Goal: Task Accomplishment & Management: Use online tool/utility

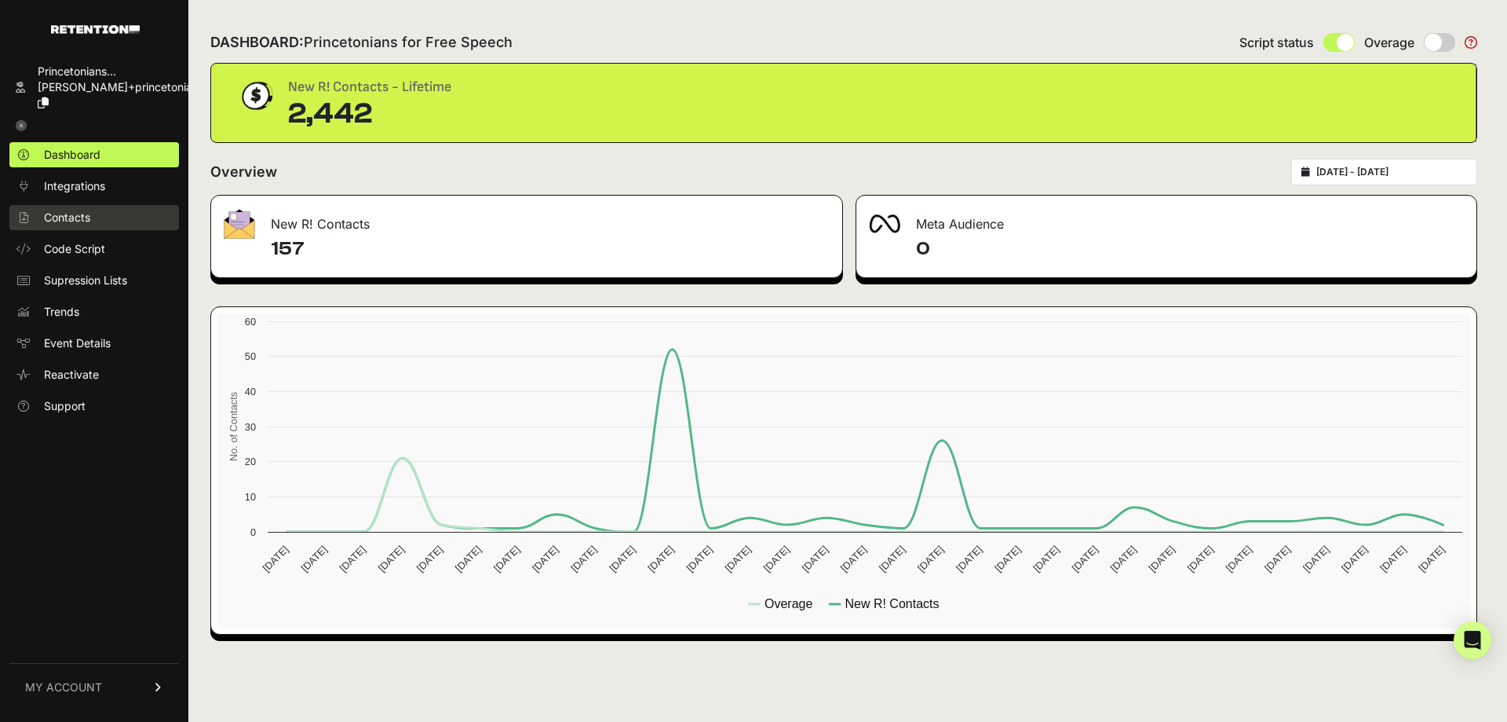
click at [81, 210] on link "Contacts" at bounding box center [94, 217] width 170 height 25
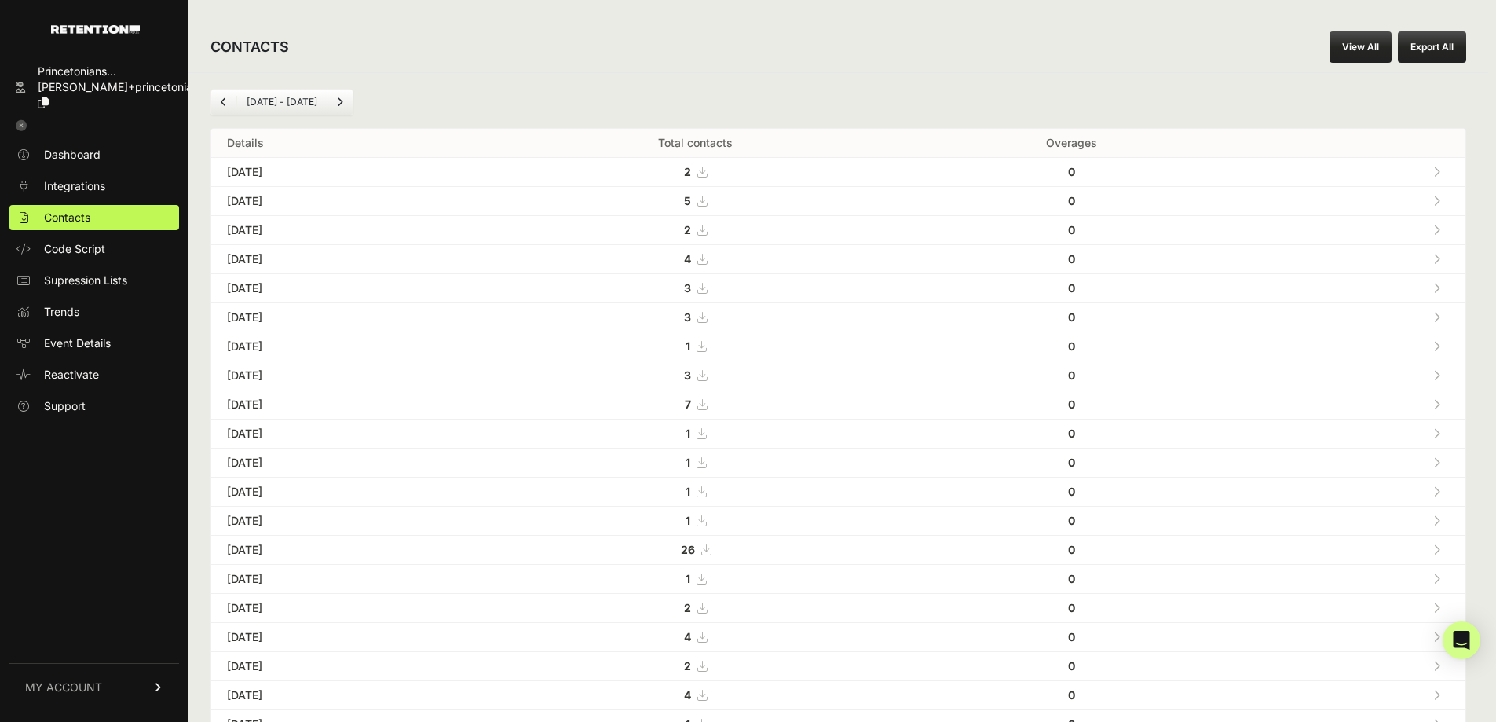
click at [1364, 39] on link "View All" at bounding box center [1360, 46] width 62 height 31
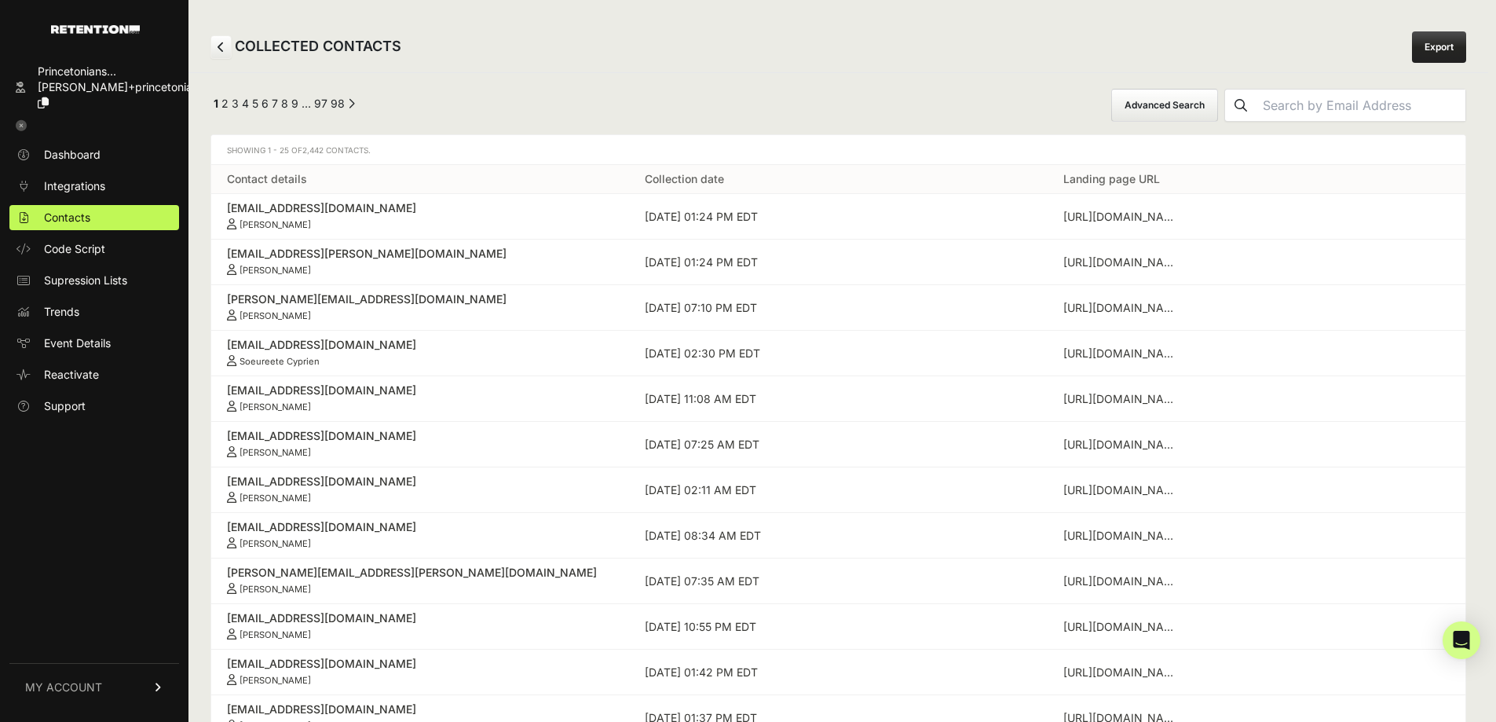
click at [1215, 106] on button "Advanced Search" at bounding box center [1164, 105] width 107 height 33
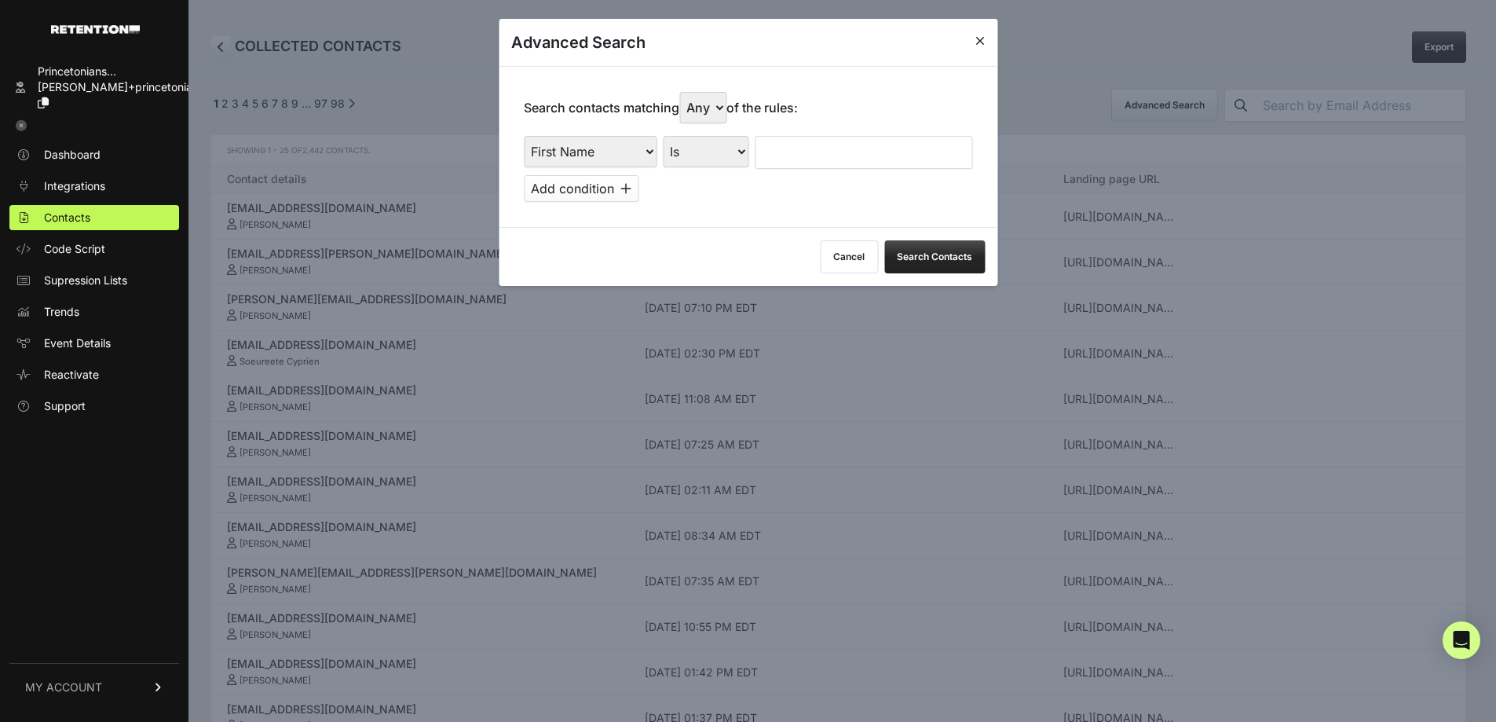
click at [572, 158] on select "First Name Last Name State City Email Email Domain Landing Domain Landing Page …" at bounding box center [590, 151] width 133 height 31
select select "file_date"
click at [524, 136] on select "First Name Last Name State City Email Email Domain Landing Domain Landing Page …" at bounding box center [590, 151] width 133 height 31
drag, startPoint x: 720, startPoint y: 154, endPoint x: 718, endPoint y: 163, distance: 9.0
click at [720, 154] on select "Is on Is between" at bounding box center [706, 151] width 87 height 31
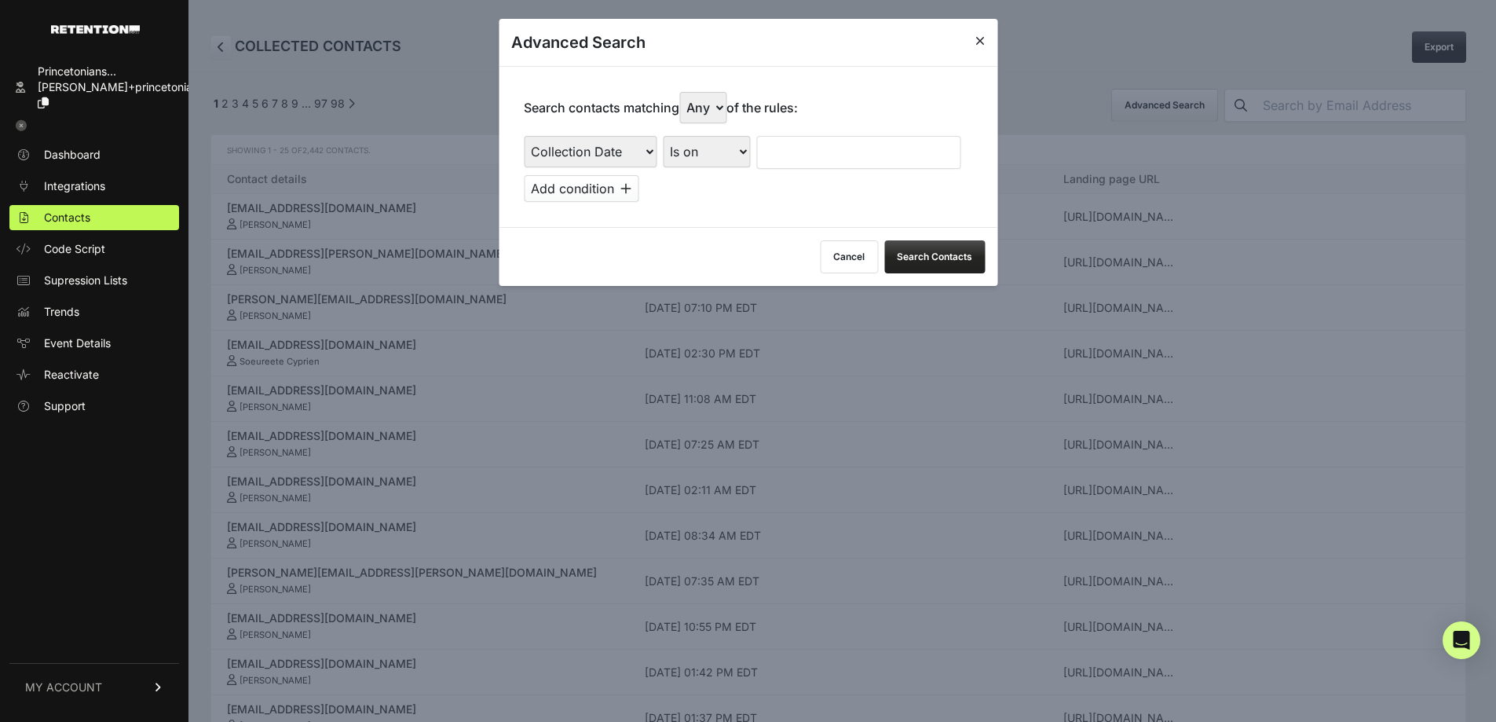
select select "is_between"
click at [663, 136] on select "Is on Is between" at bounding box center [706, 151] width 87 height 31
click at [802, 159] on input "text" at bounding box center [797, 152] width 83 height 33
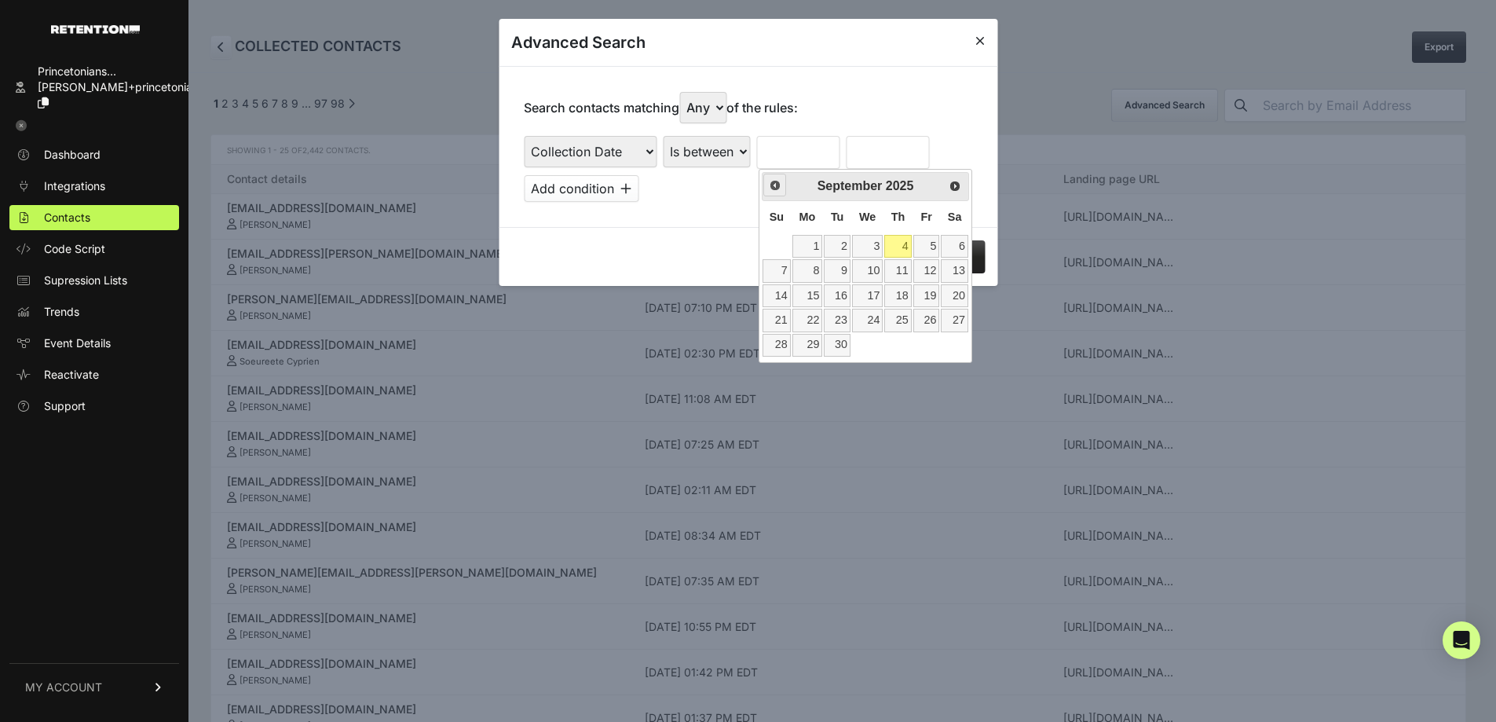
click at [777, 193] on link "Prev" at bounding box center [774, 185] width 23 height 23
click at [869, 286] on link "13" at bounding box center [867, 295] width 31 height 23
type input "08/13/2025"
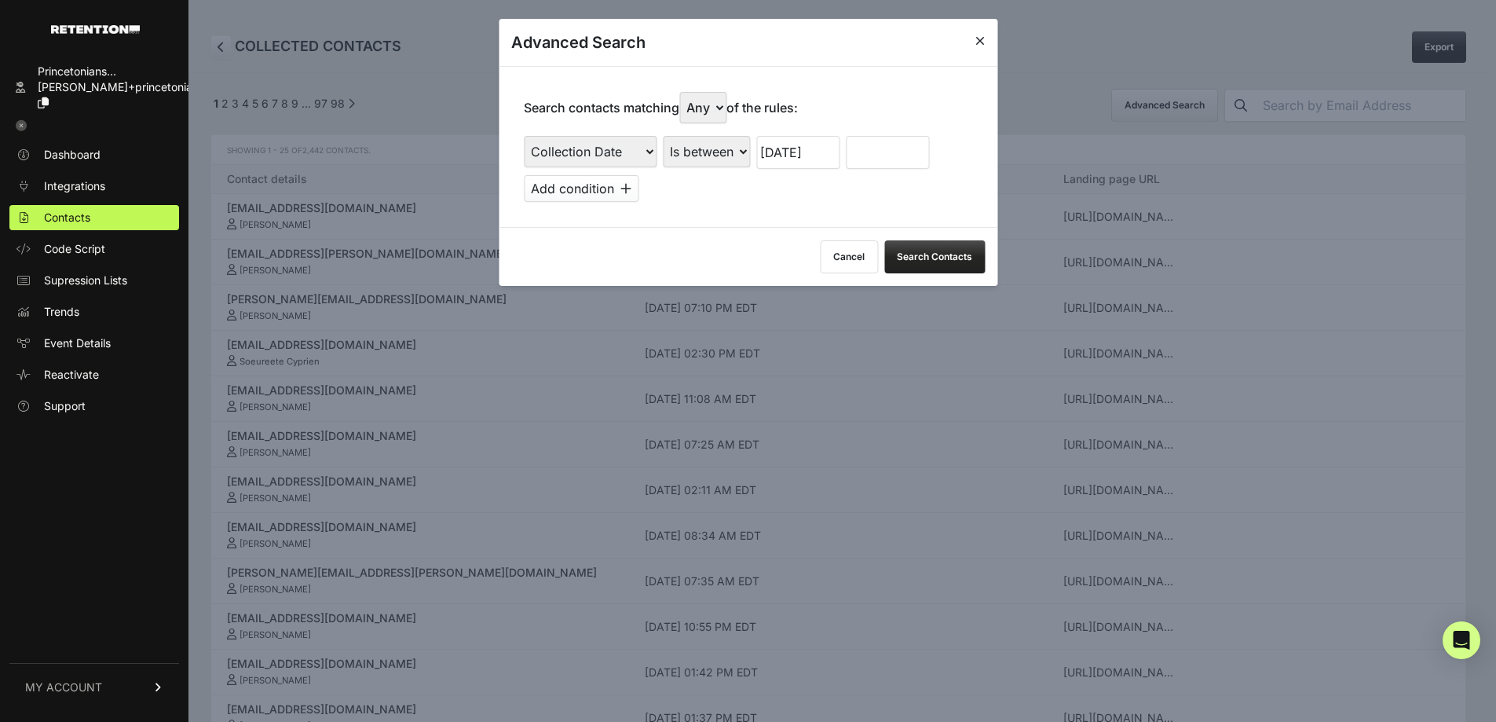
click at [863, 159] on input "text" at bounding box center [887, 152] width 83 height 33
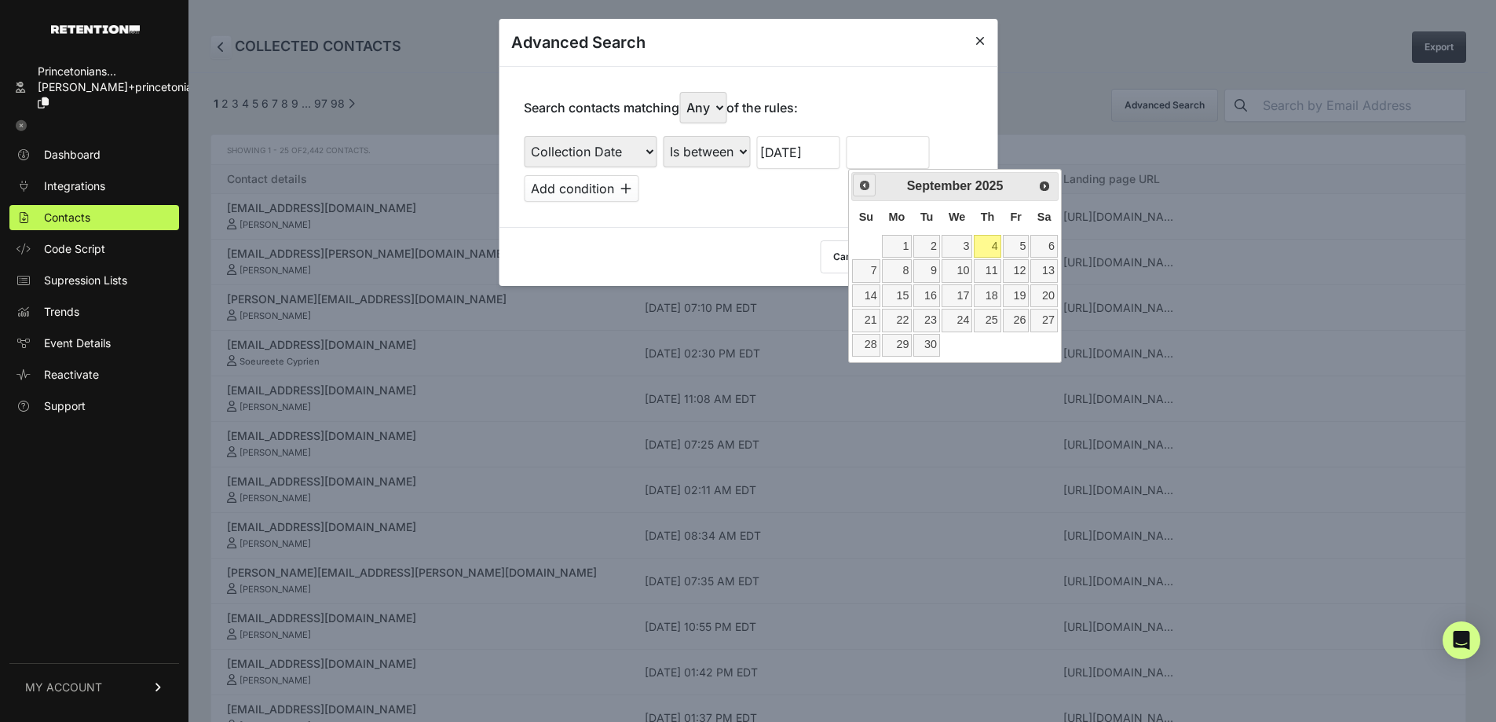
click at [861, 187] on span "Prev" at bounding box center [864, 185] width 13 height 13
click at [923, 317] on link "19" at bounding box center [926, 320] width 27 height 23
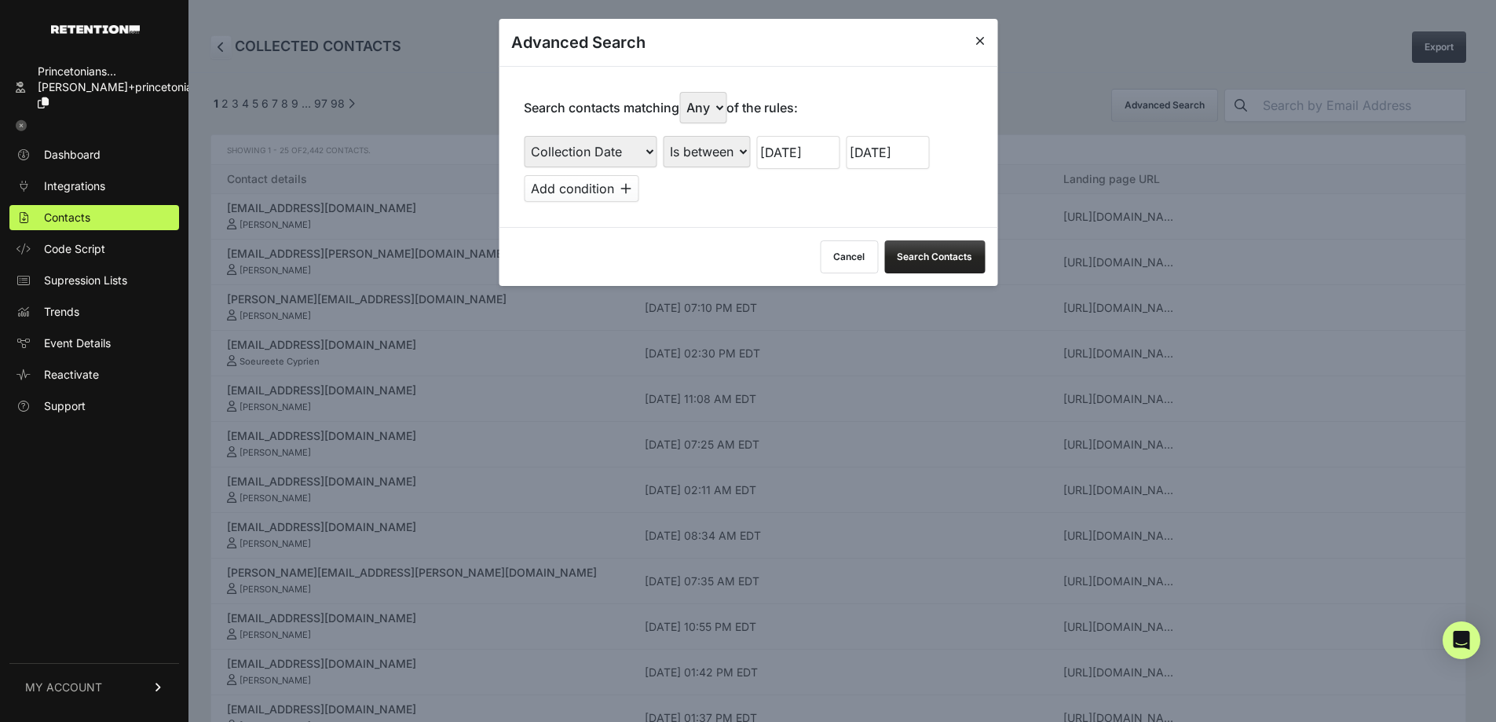
click at [949, 262] on button "Search Contacts" at bounding box center [934, 256] width 100 height 33
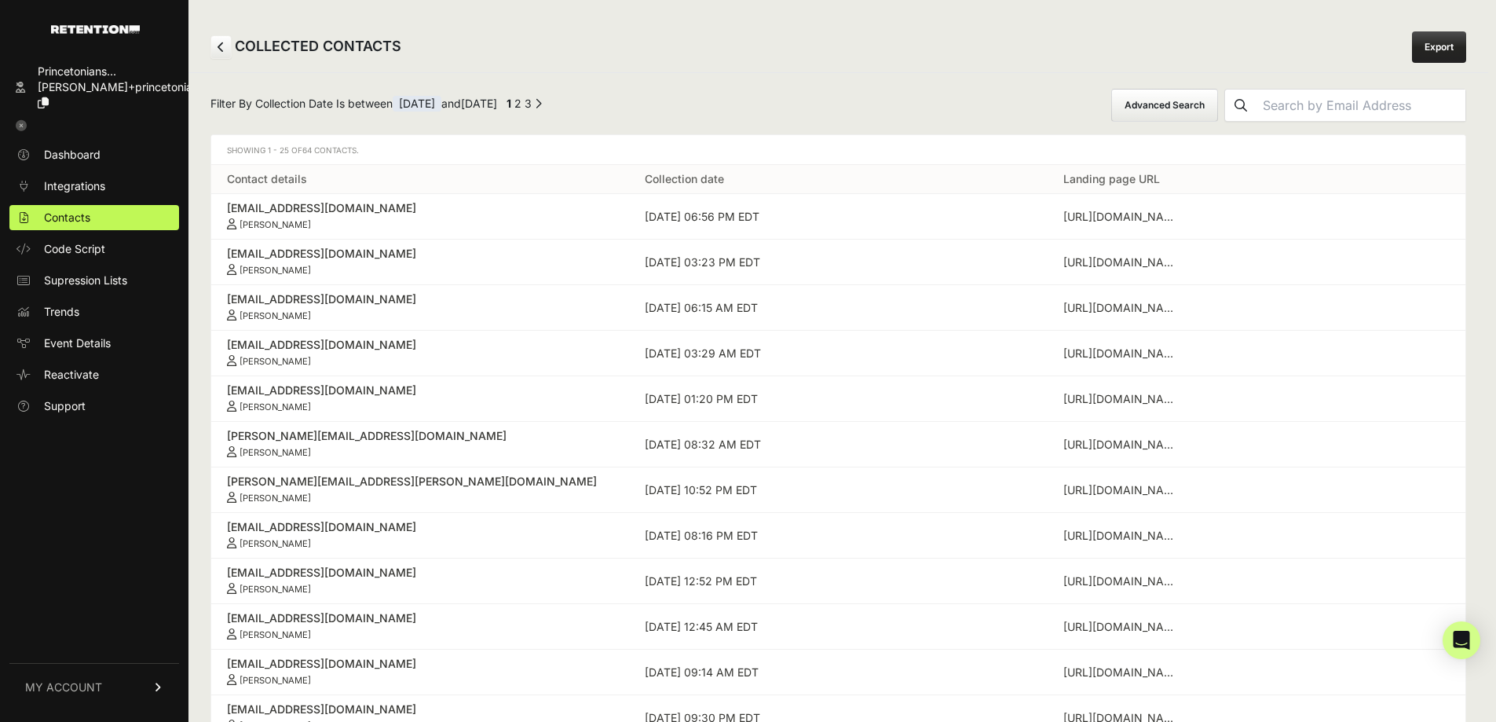
click at [1199, 99] on button "Advanced Search" at bounding box center [1164, 105] width 107 height 33
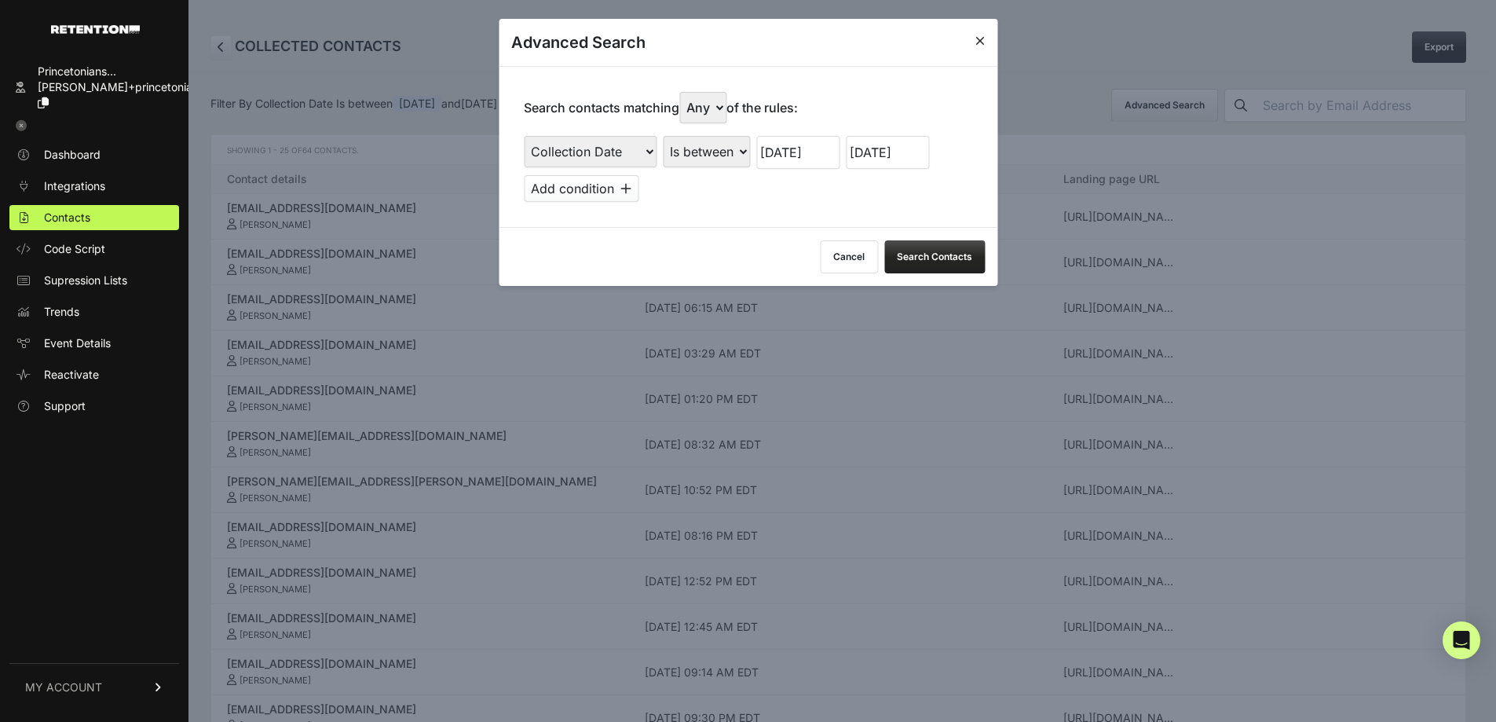
click at [913, 151] on input "08/19/2025" at bounding box center [887, 152] width 83 height 33
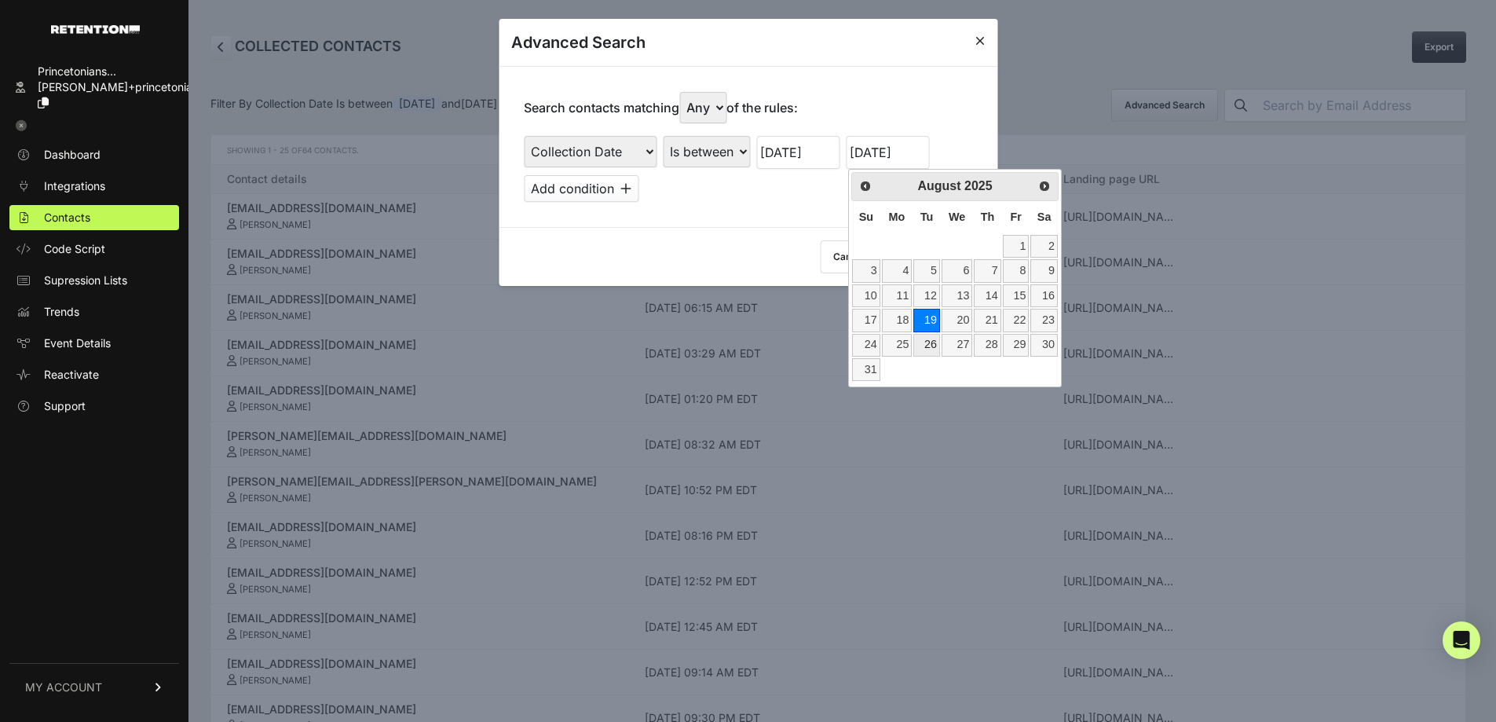
click at [930, 343] on link "26" at bounding box center [926, 345] width 27 height 23
type input "08/26/2025"
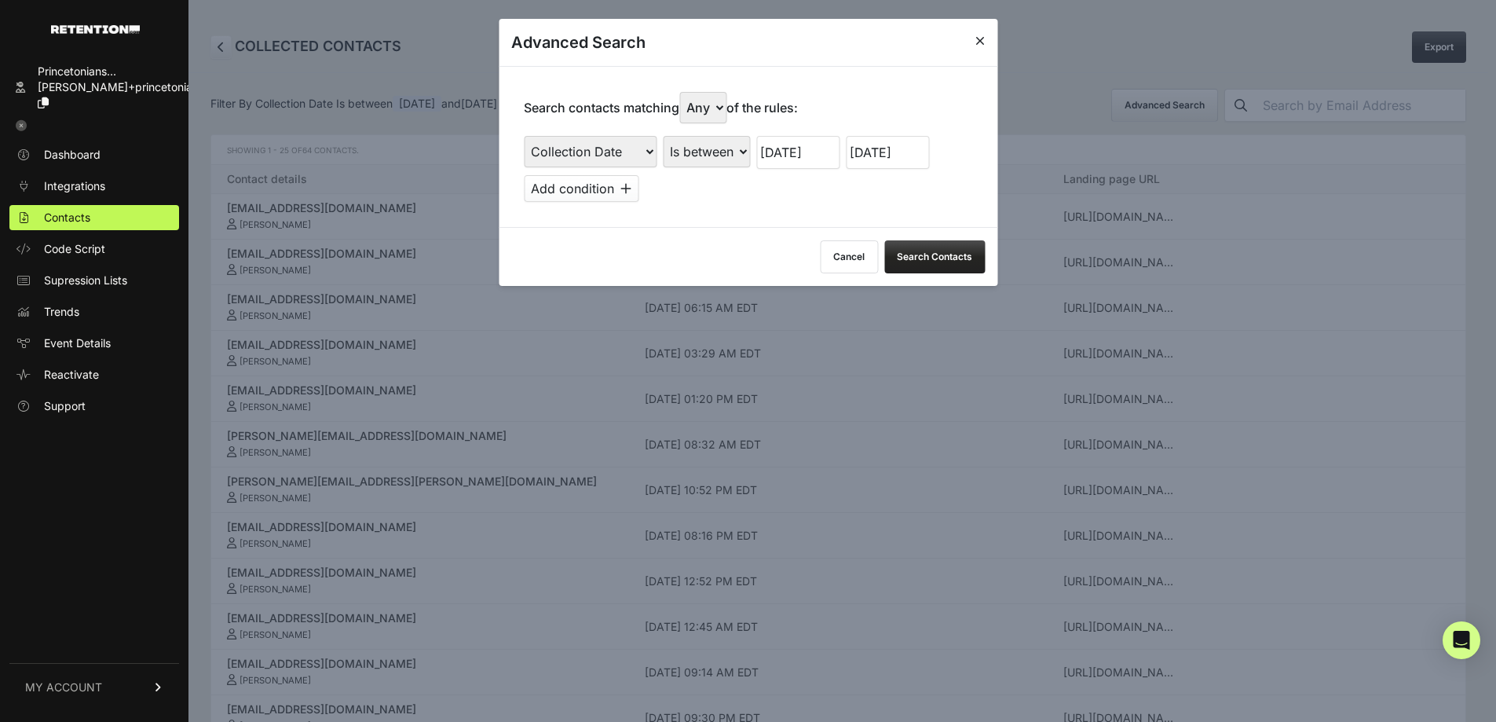
click at [816, 161] on input "08/13/2025" at bounding box center [797, 152] width 83 height 33
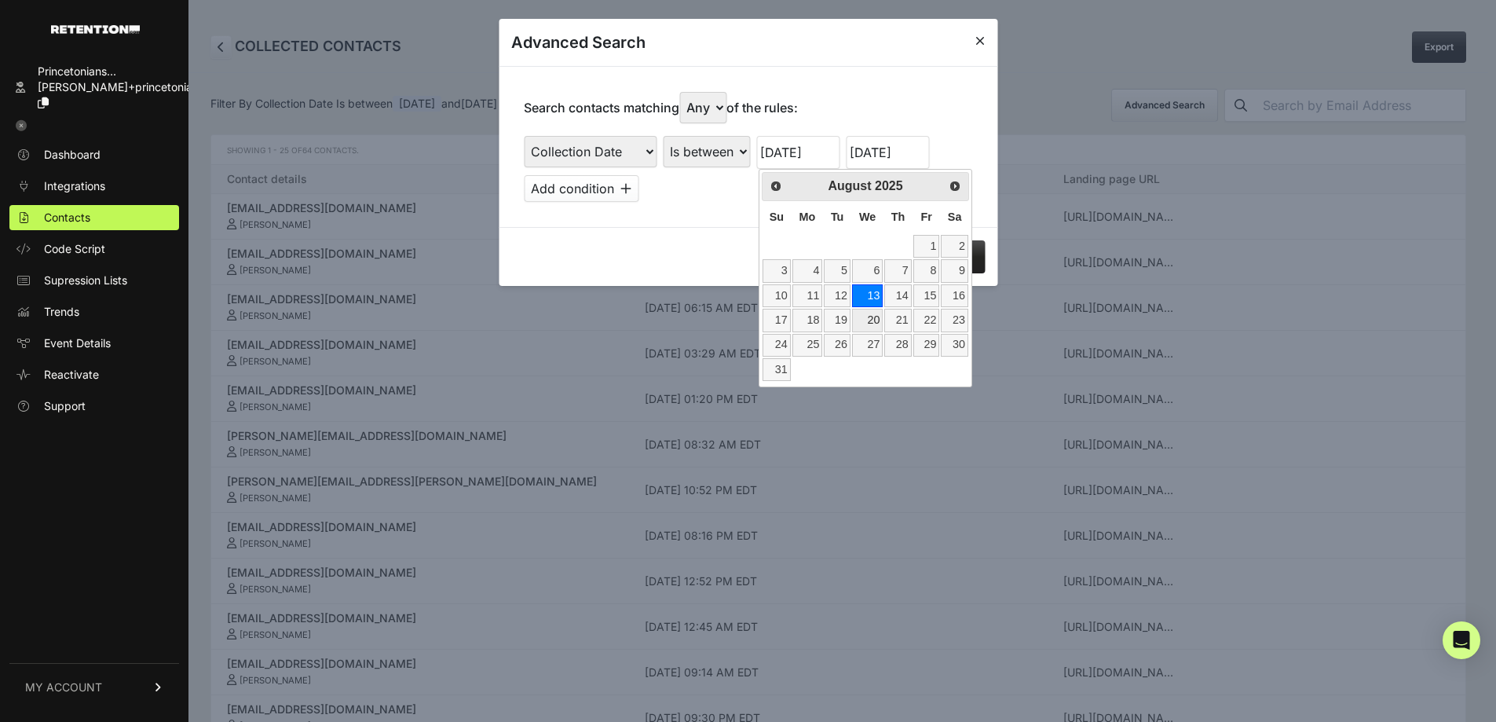
click at [863, 317] on link "20" at bounding box center [867, 320] width 31 height 23
type input "08/20/2025"
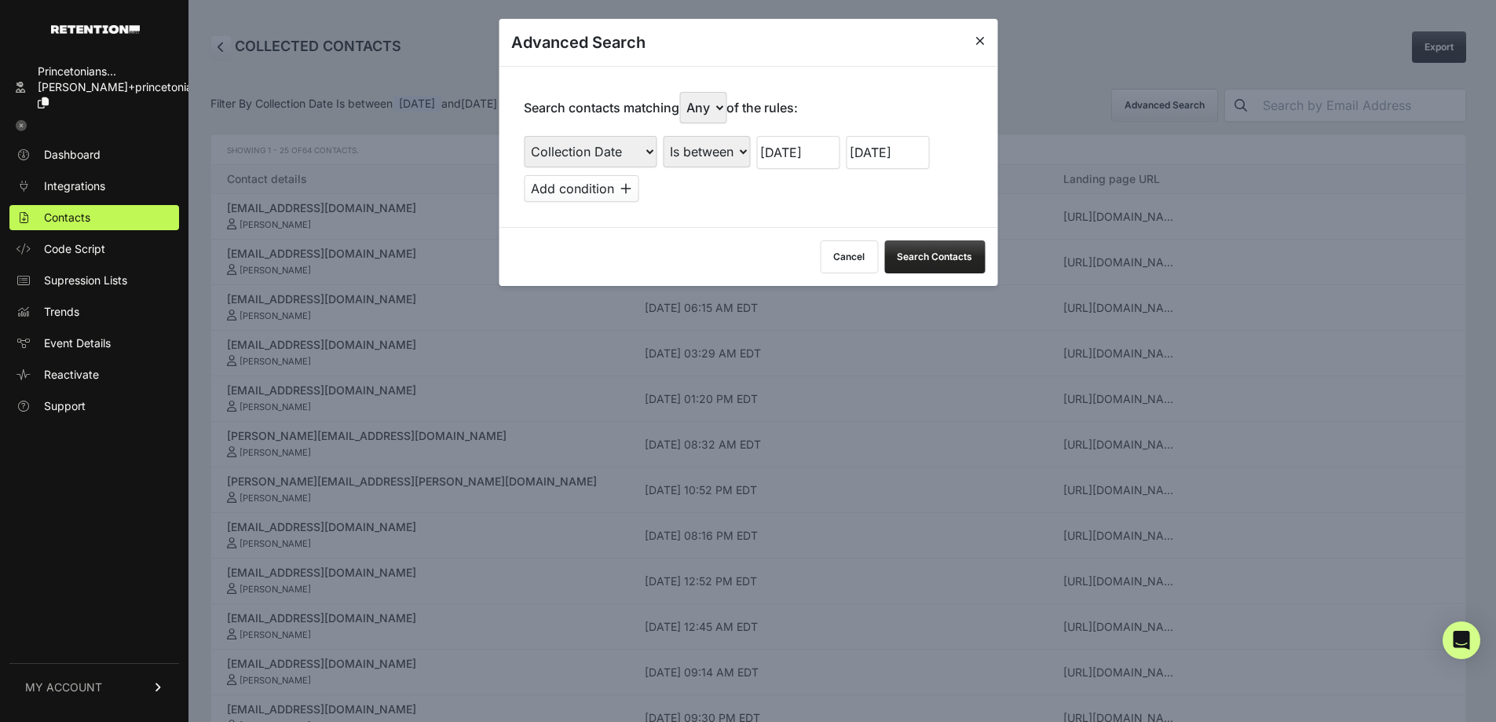
click at [952, 253] on button "Search Contacts" at bounding box center [934, 256] width 100 height 33
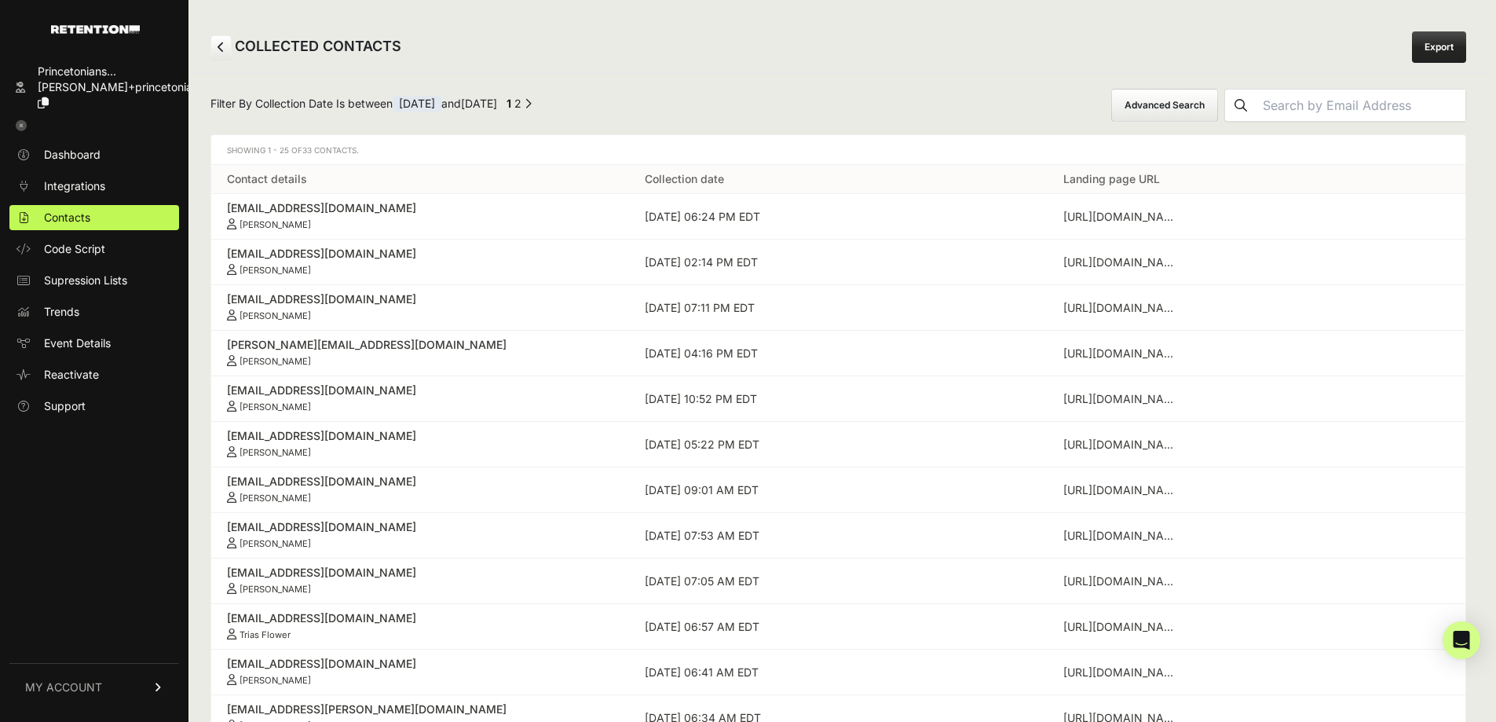
click at [1192, 111] on button "Advanced Search" at bounding box center [1164, 105] width 107 height 33
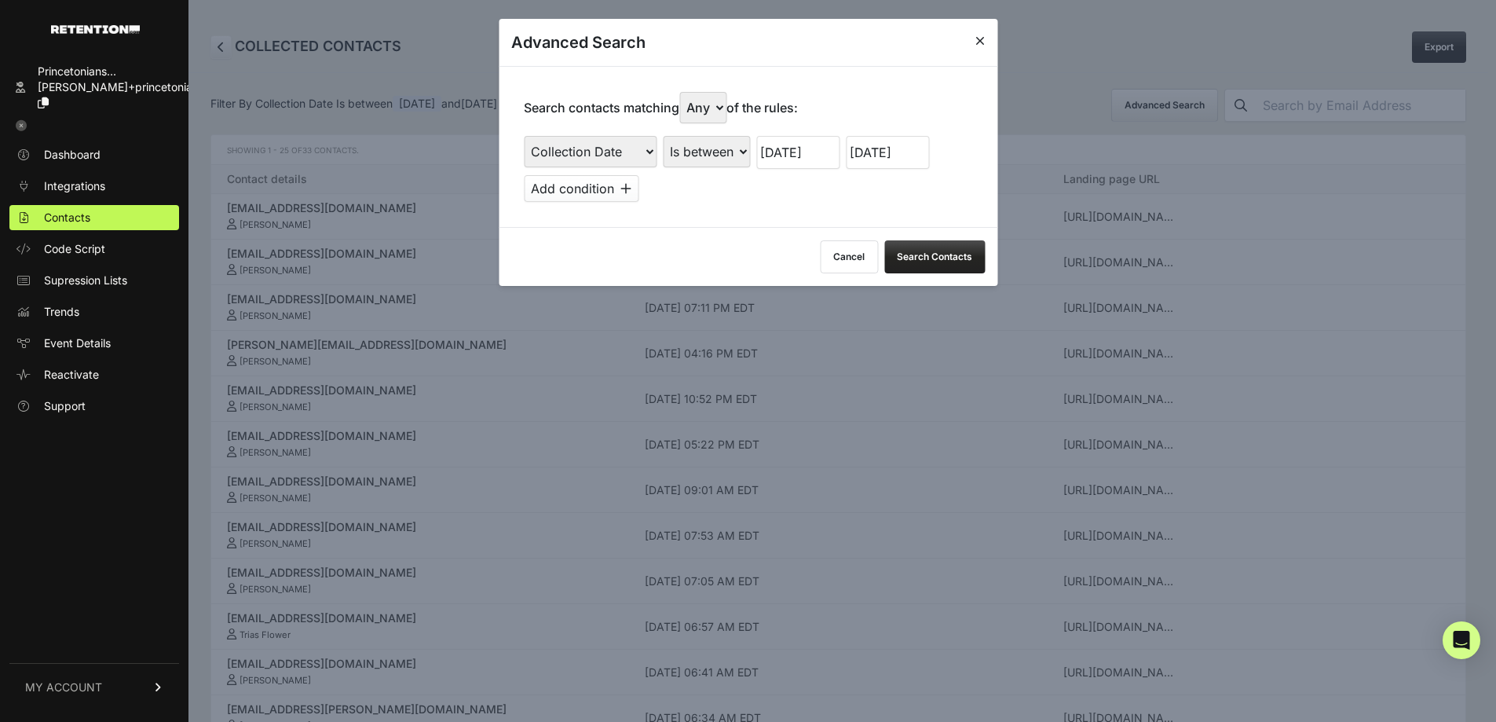
click at [904, 154] on input "08/26/2025" at bounding box center [887, 152] width 83 height 33
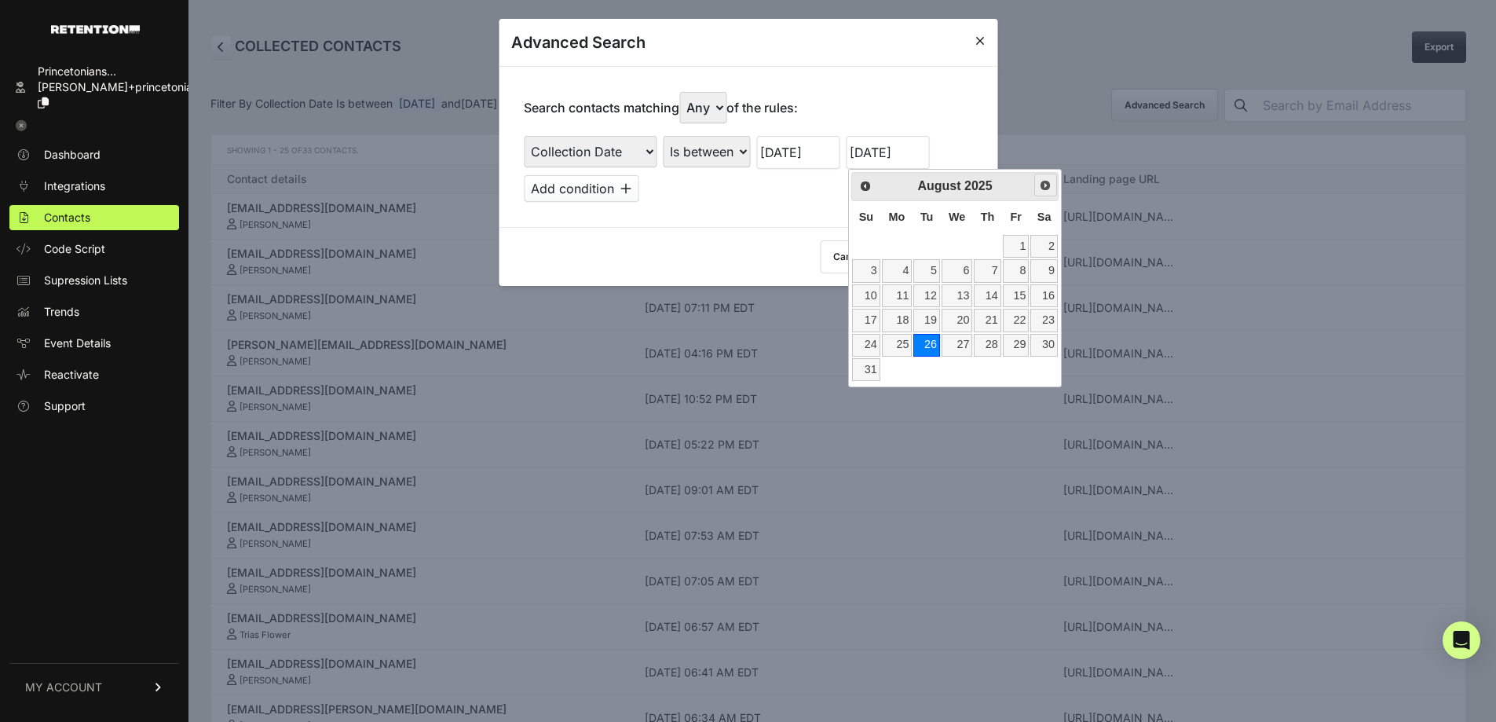
click at [1048, 191] on span "Next" at bounding box center [1045, 185] width 13 height 13
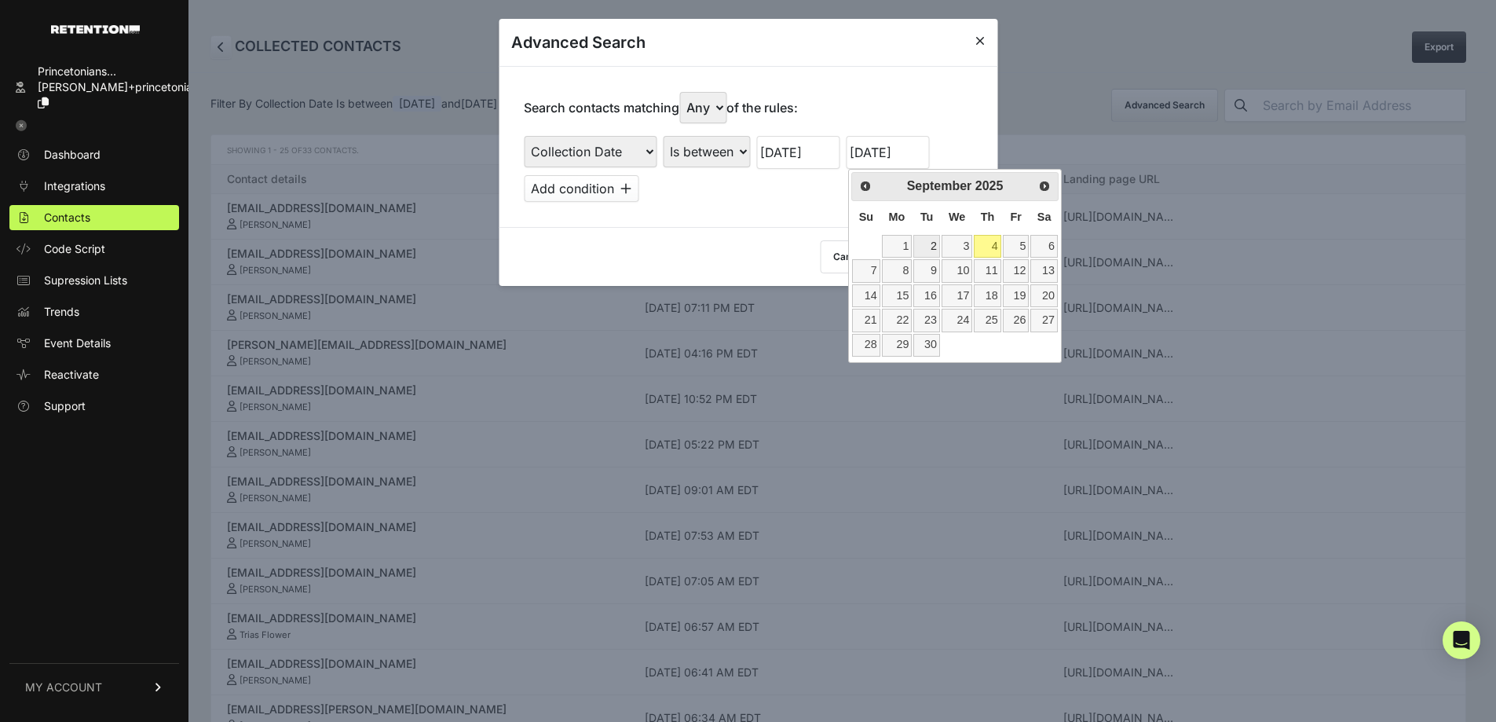
click at [934, 252] on link "2" at bounding box center [926, 246] width 27 height 23
type input "09/02/2025"
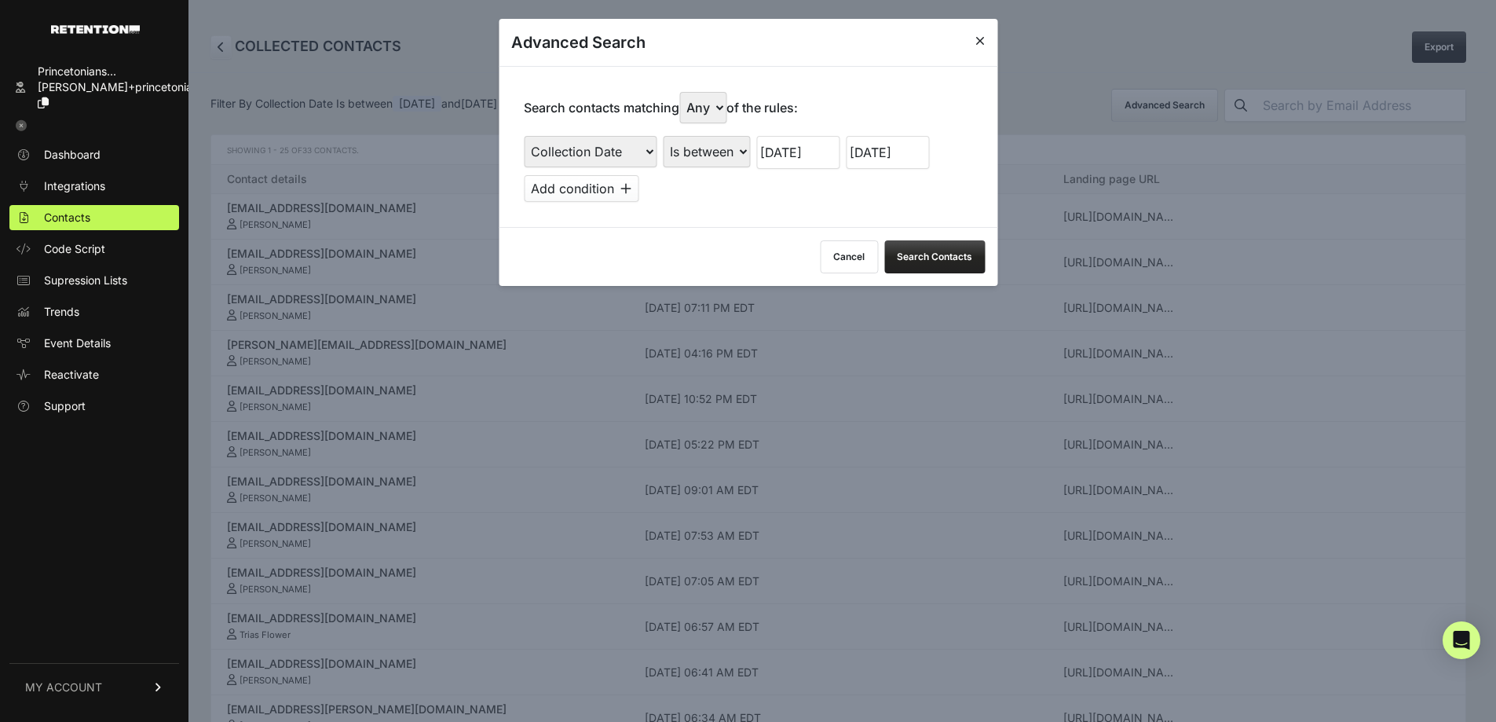
click at [797, 145] on input "08/20/2025" at bounding box center [797, 152] width 83 height 33
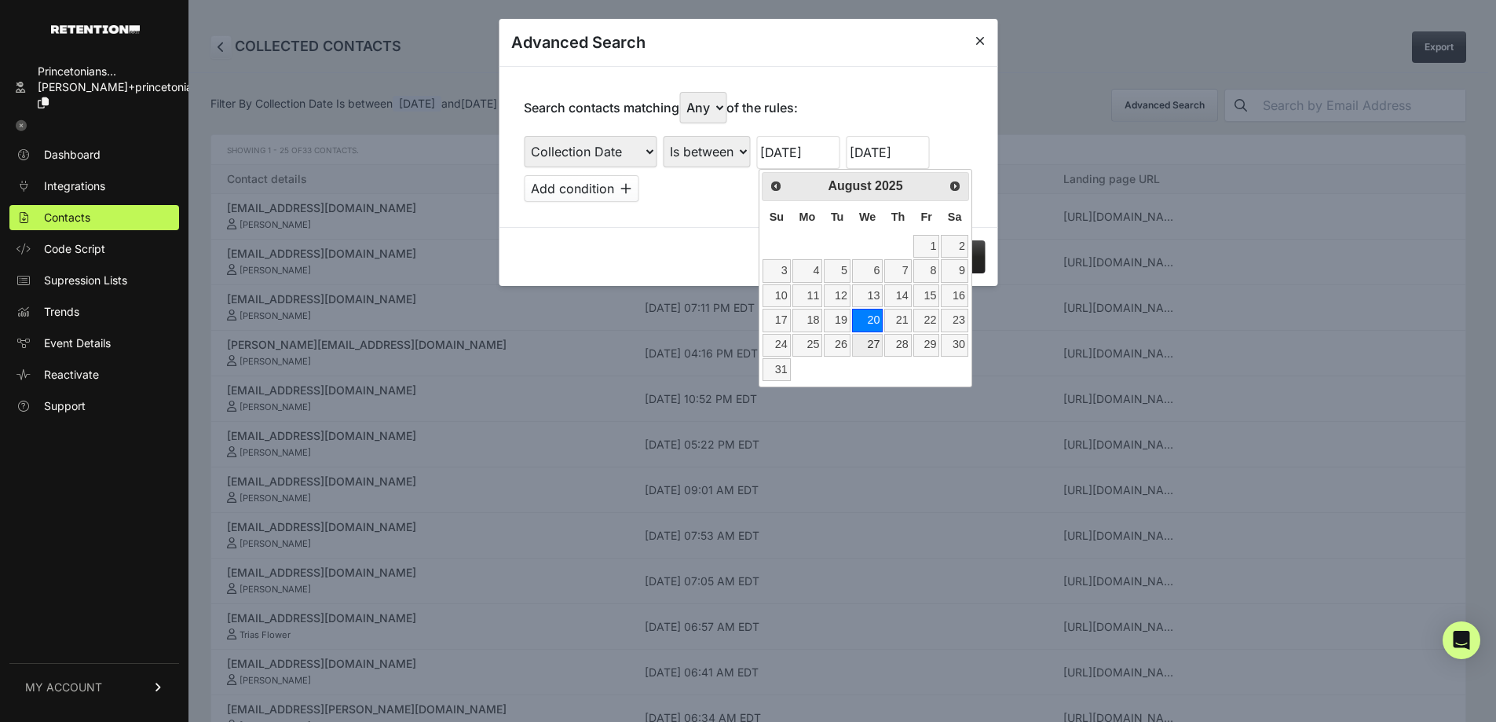
click at [870, 340] on link "27" at bounding box center [867, 345] width 31 height 23
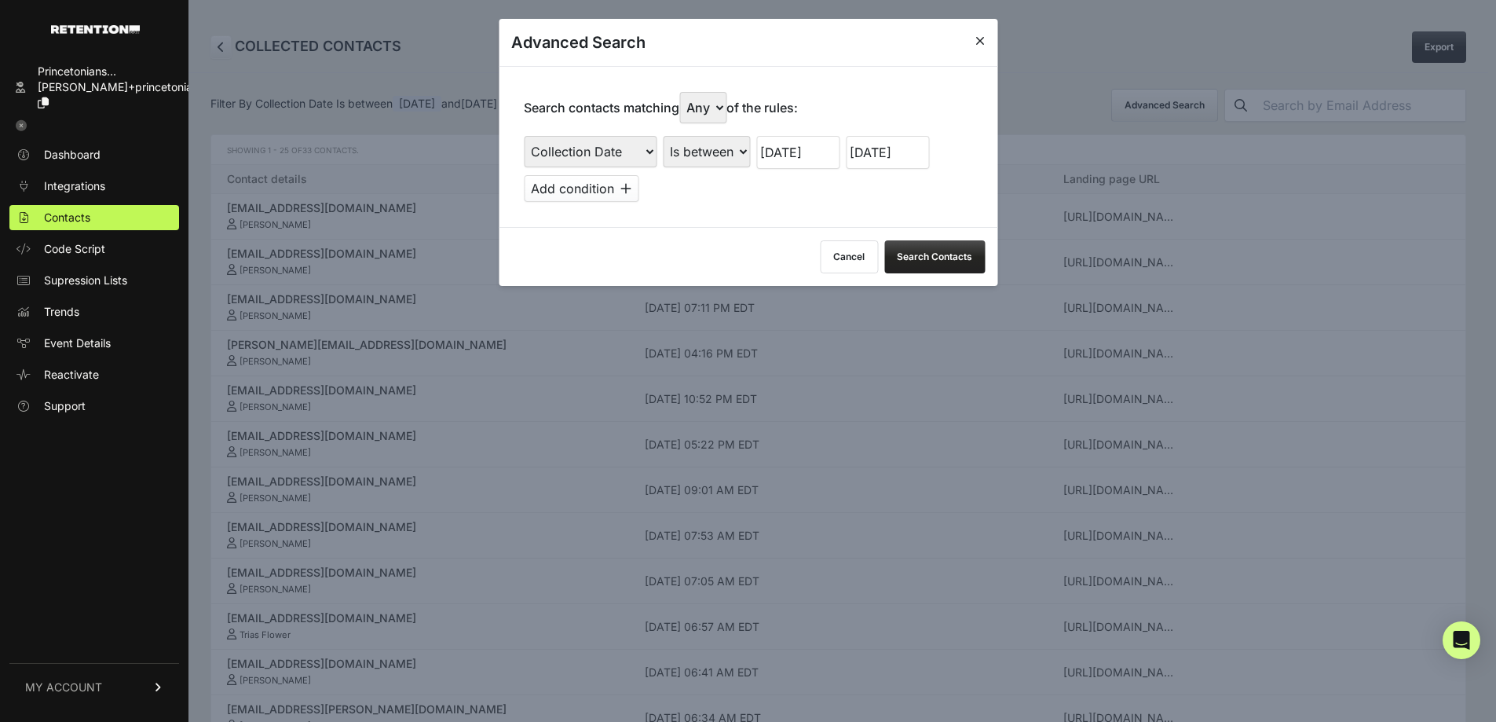
click at [956, 251] on button "Search Contacts" at bounding box center [934, 256] width 100 height 33
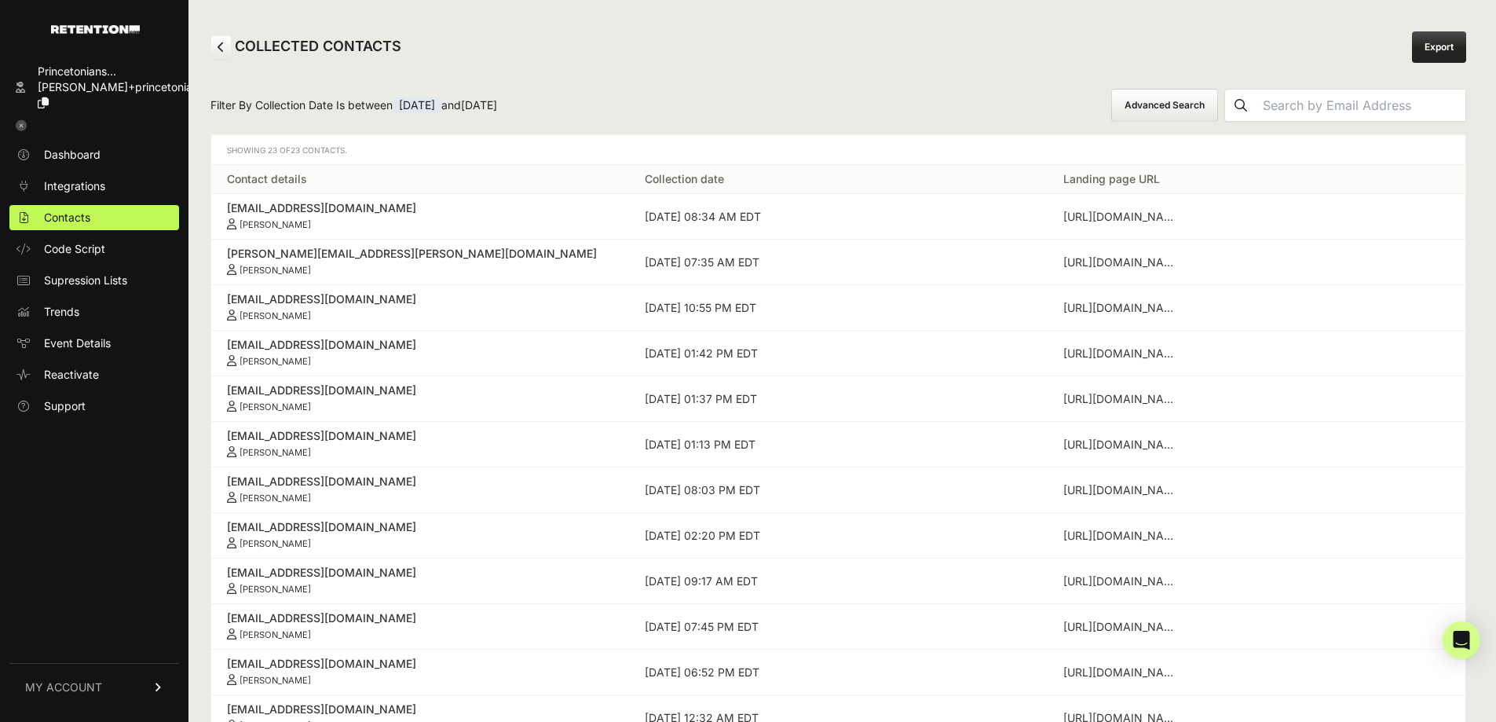
click at [1218, 108] on button "Advanced Search" at bounding box center [1164, 105] width 107 height 33
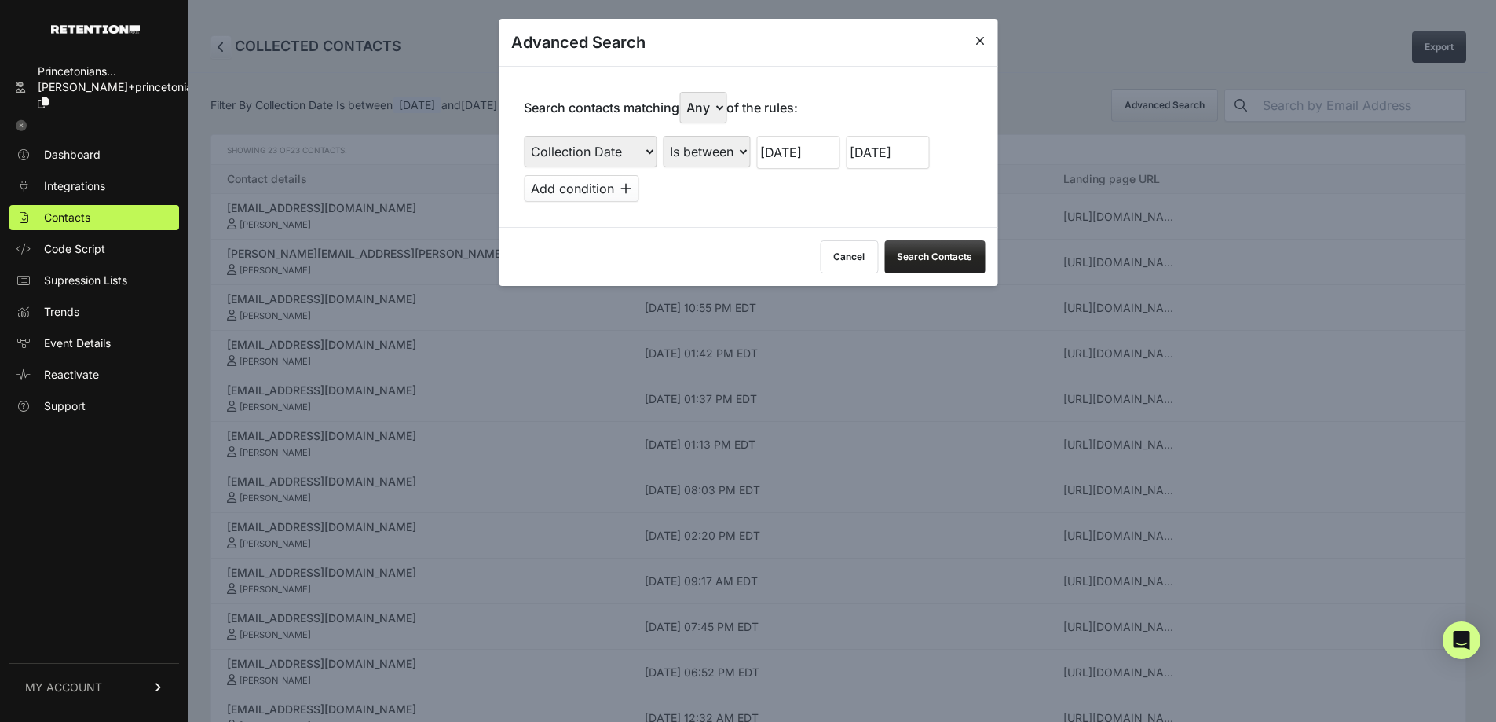
click at [825, 152] on input "08/27/2025" at bounding box center [797, 152] width 83 height 33
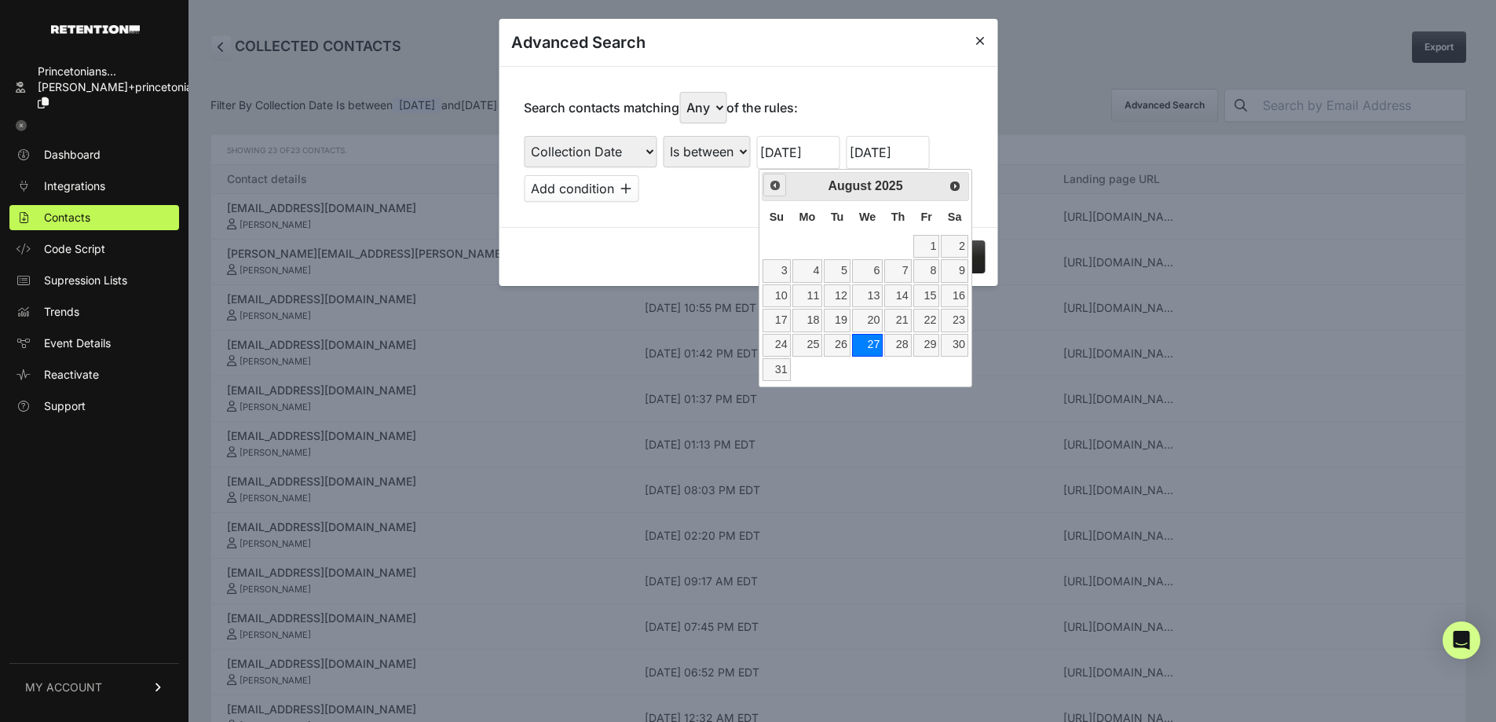
click at [769, 181] on span "Prev" at bounding box center [775, 185] width 13 height 13
click at [875, 321] on link "23" at bounding box center [867, 320] width 31 height 23
type input "07/23/2025"
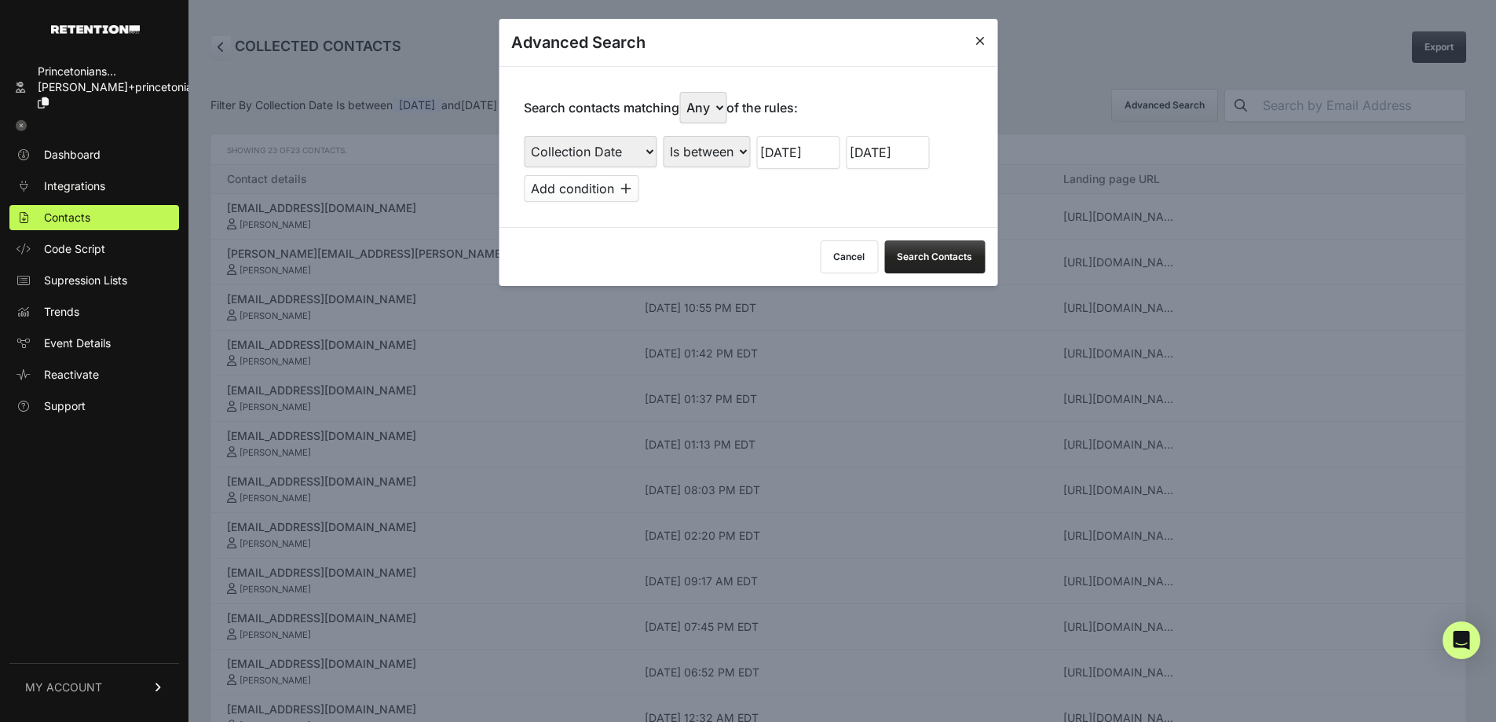
click at [893, 151] on input "09/02/2025" at bounding box center [887, 152] width 83 height 33
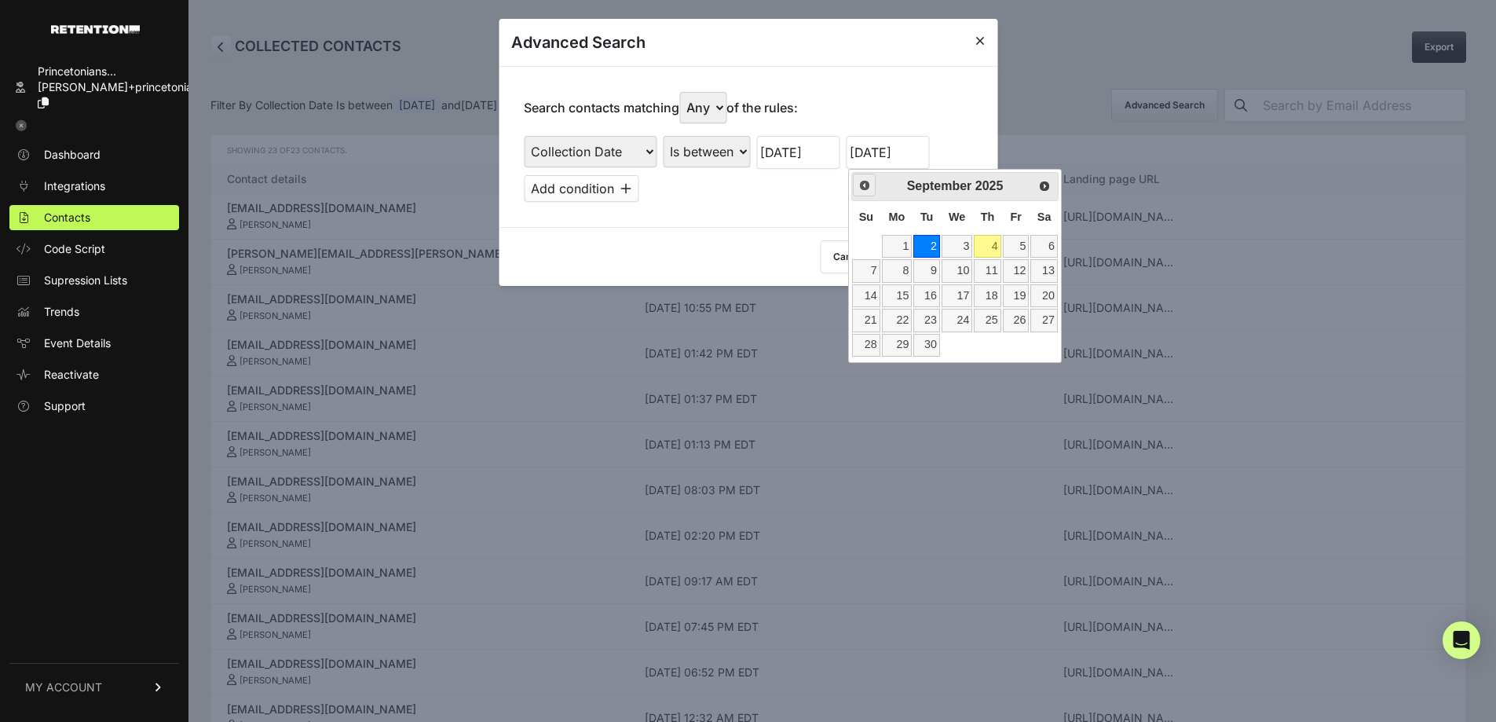
click at [861, 188] on span "Prev" at bounding box center [864, 185] width 13 height 13
click at [937, 342] on link "29" at bounding box center [926, 345] width 27 height 23
type input "07/29/2025"
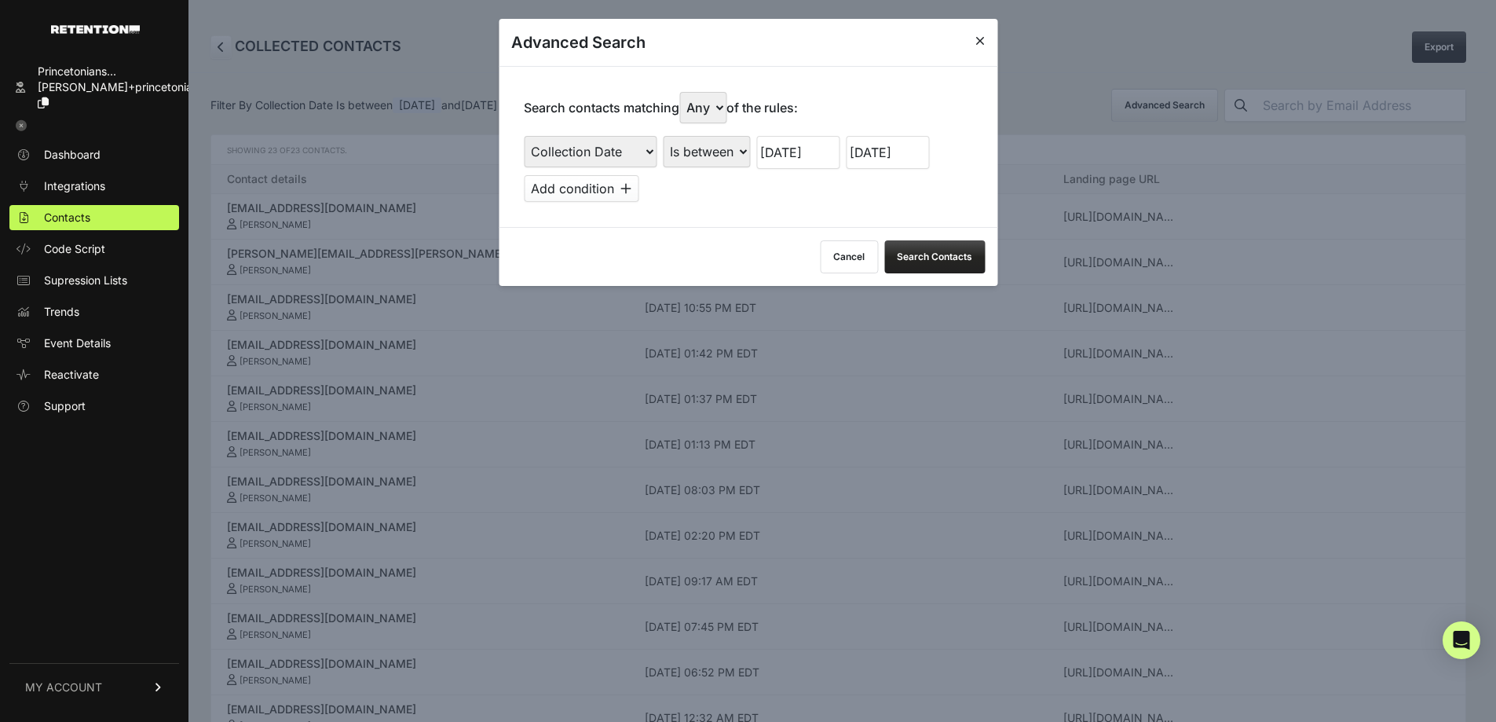
click at [942, 247] on button "Search Contacts" at bounding box center [934, 256] width 100 height 33
